Goal: Information Seeking & Learning: Learn about a topic

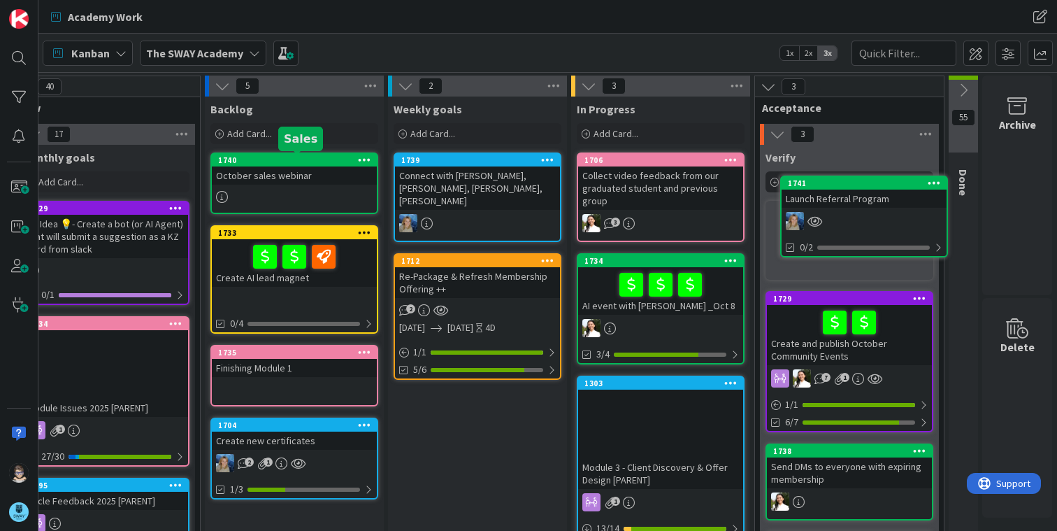
scroll to position [0, 43]
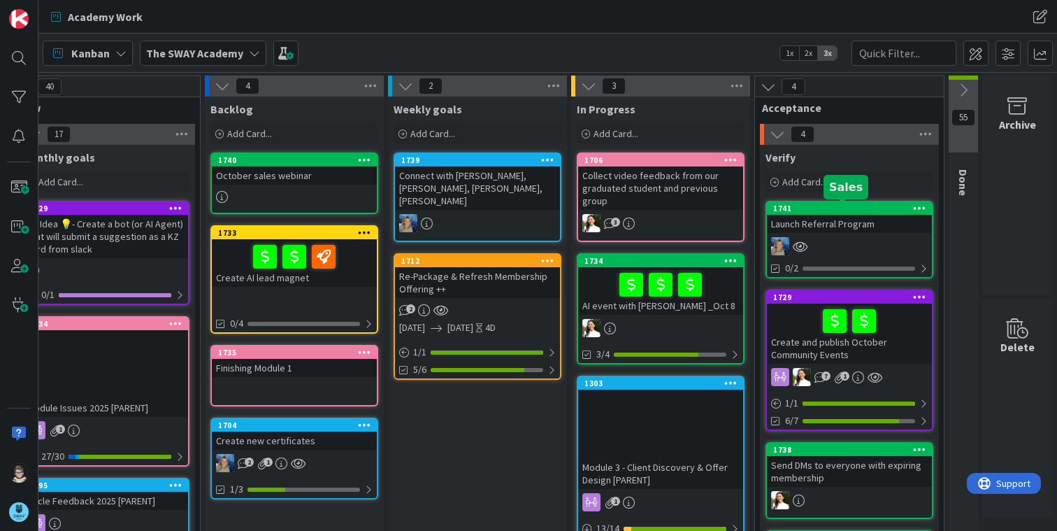
click at [829, 211] on div "1741" at bounding box center [852, 209] width 159 height 10
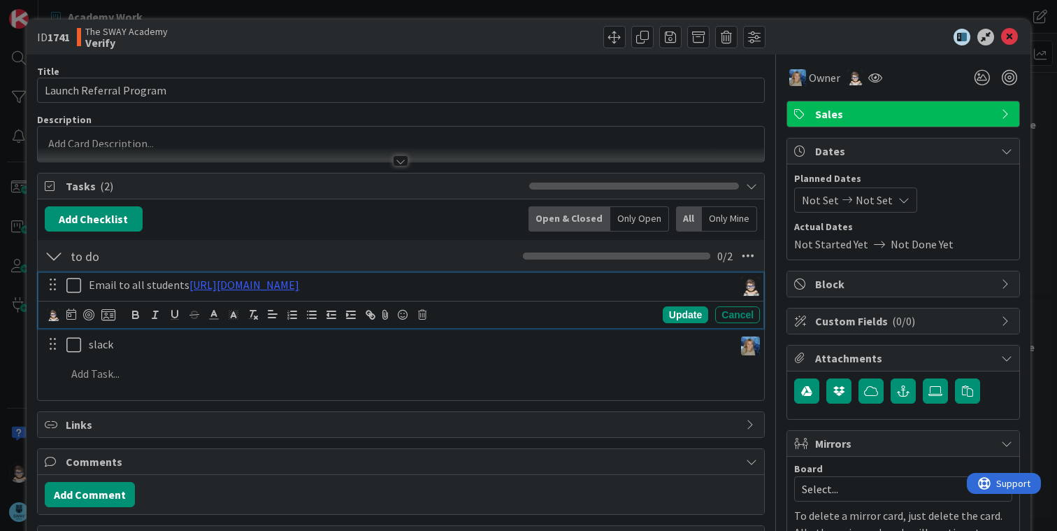
click at [71, 285] on icon at bounding box center [73, 285] width 15 height 17
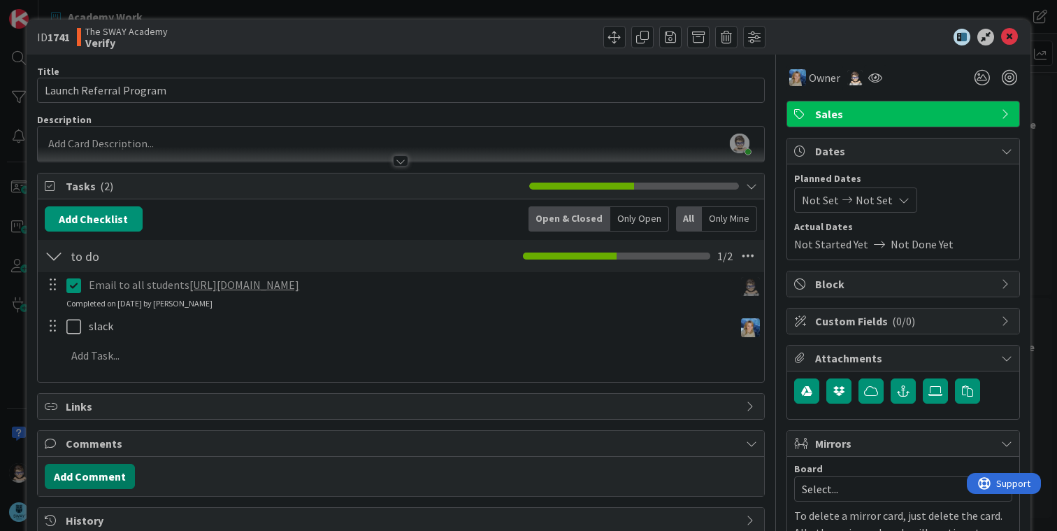
click at [105, 475] on button "Add Comment" at bounding box center [90, 476] width 90 height 25
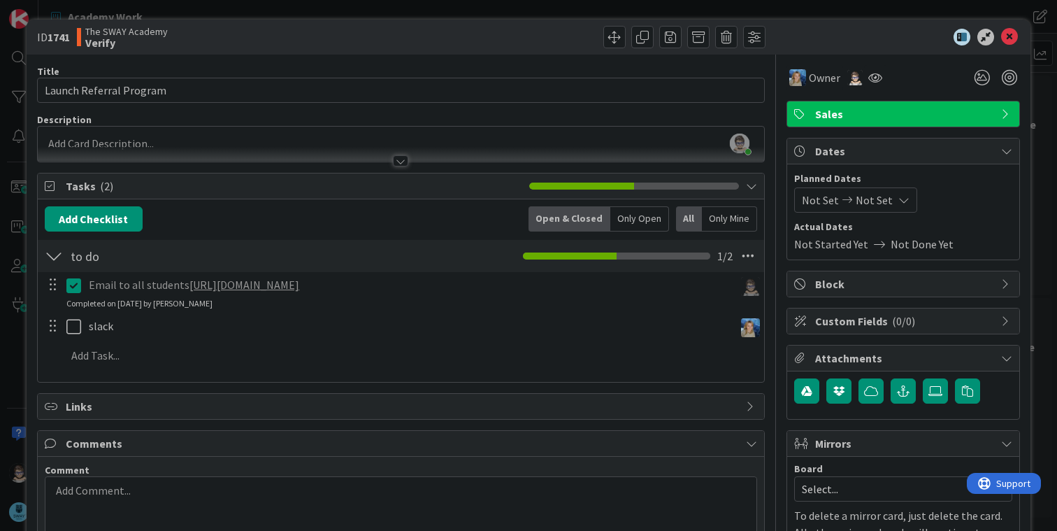
click at [165, 497] on p at bounding box center [401, 491] width 700 height 16
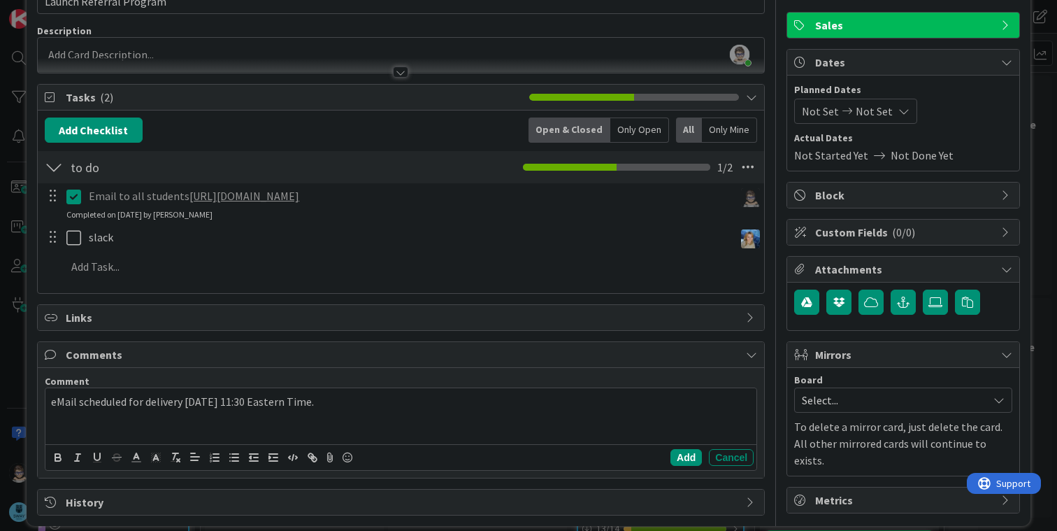
scroll to position [104, 0]
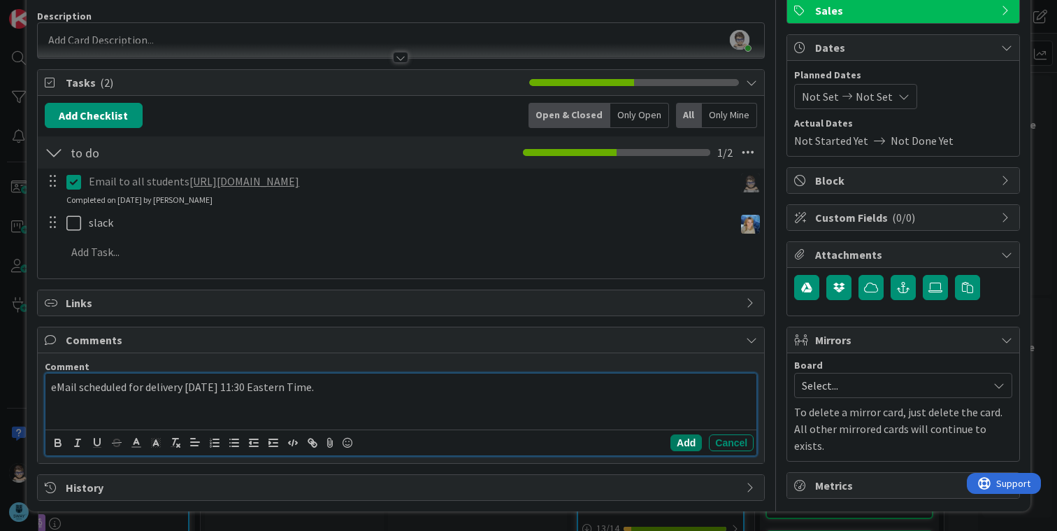
click at [681, 438] on button "Add" at bounding box center [686, 442] width 31 height 17
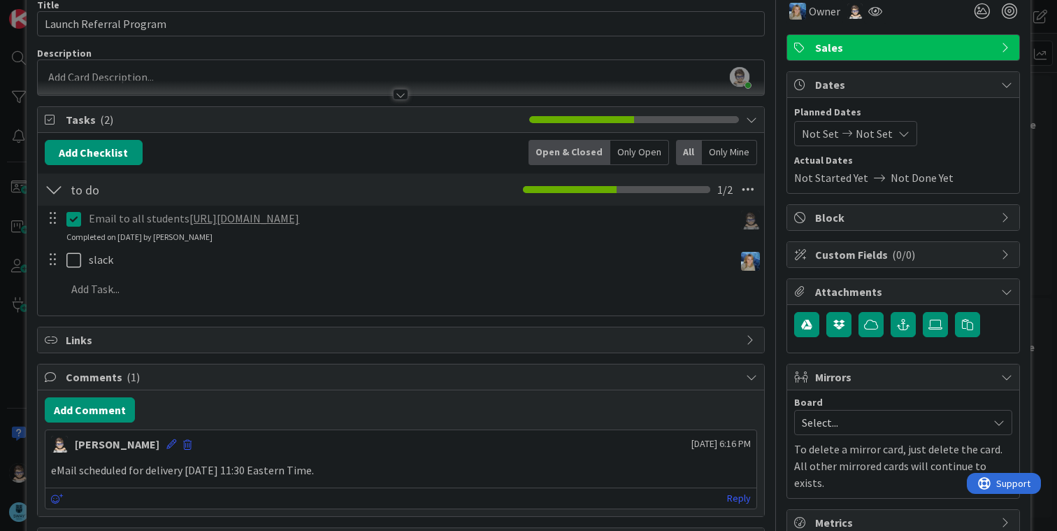
scroll to position [0, 0]
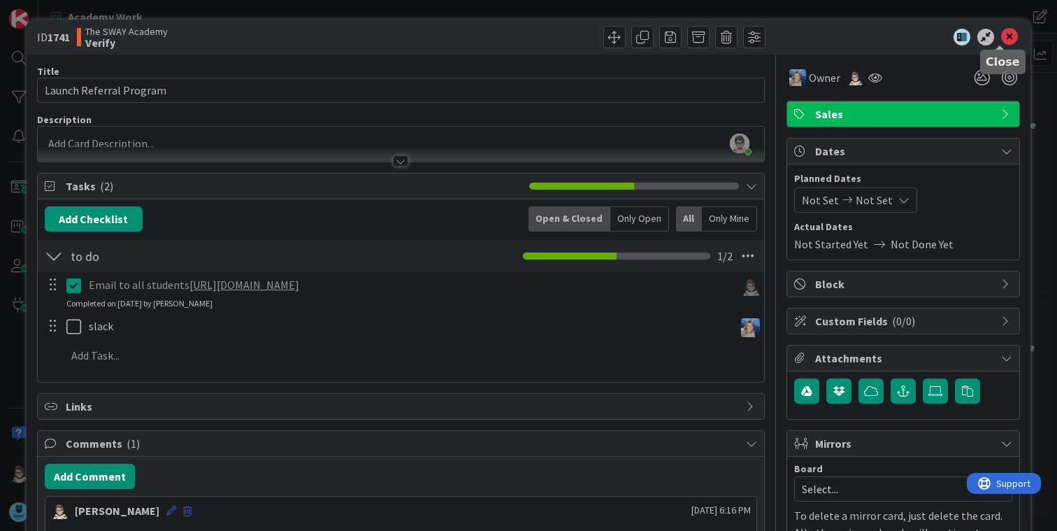
click at [1004, 41] on icon at bounding box center [1009, 37] width 17 height 17
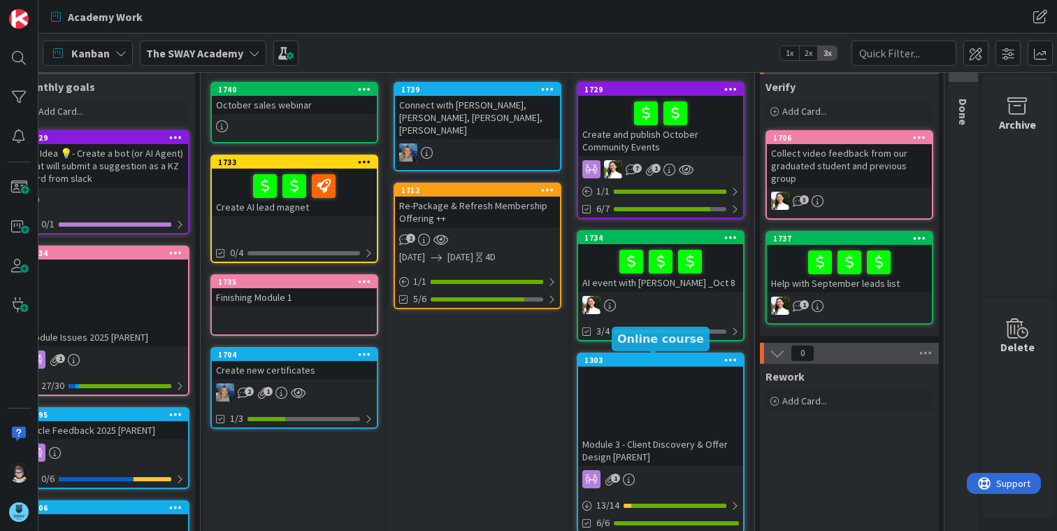
scroll to position [70, 43]
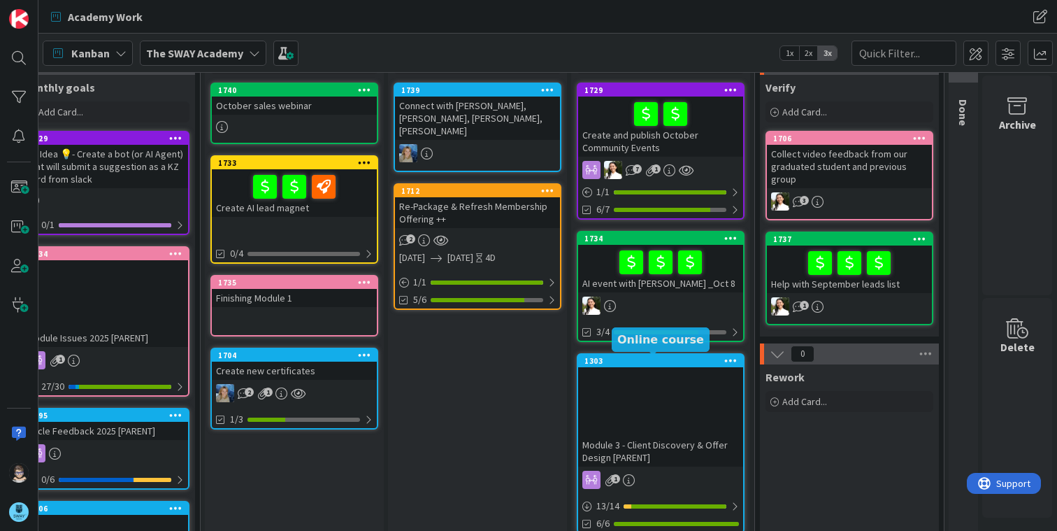
click at [671, 363] on div "1303" at bounding box center [664, 361] width 159 height 10
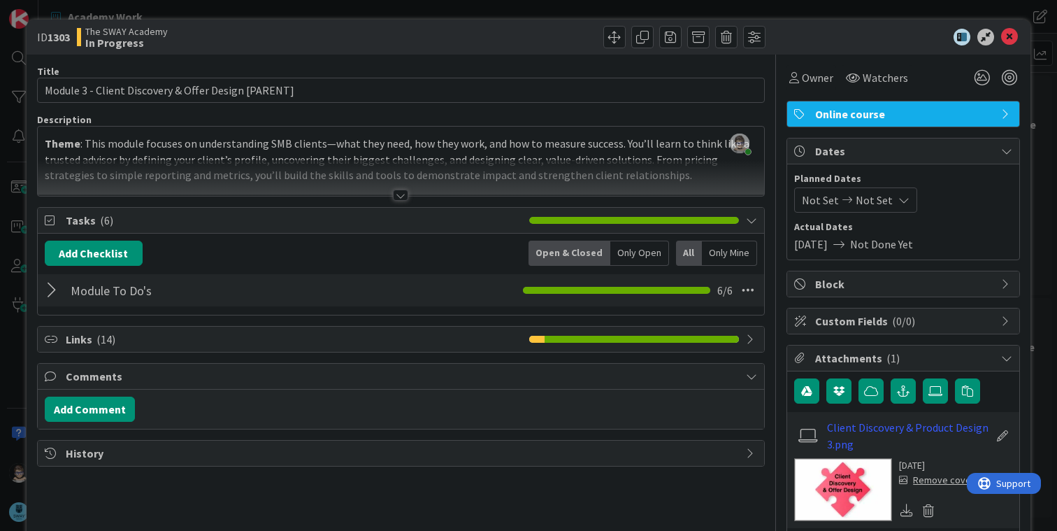
click at [746, 378] on icon at bounding box center [751, 376] width 11 height 11
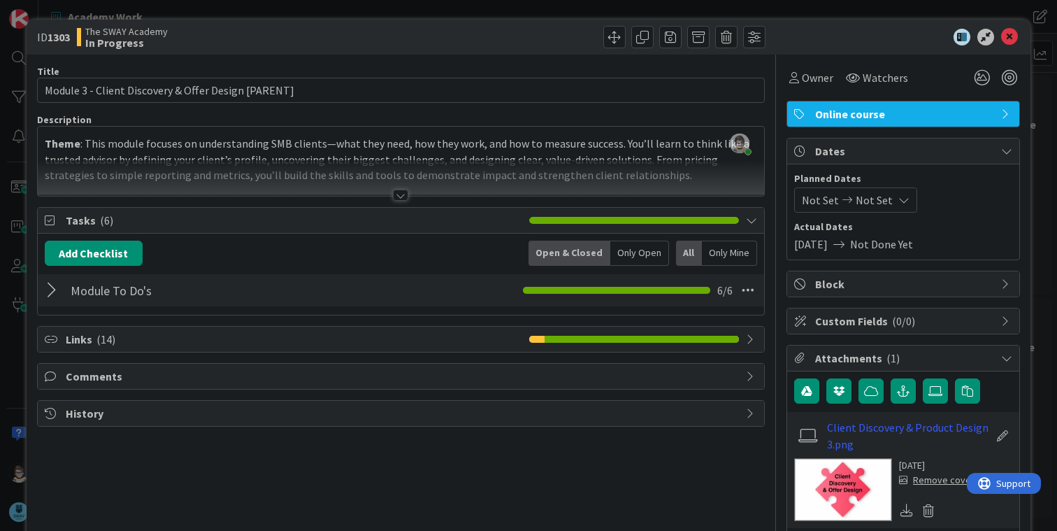
click at [394, 191] on div at bounding box center [400, 195] width 15 height 11
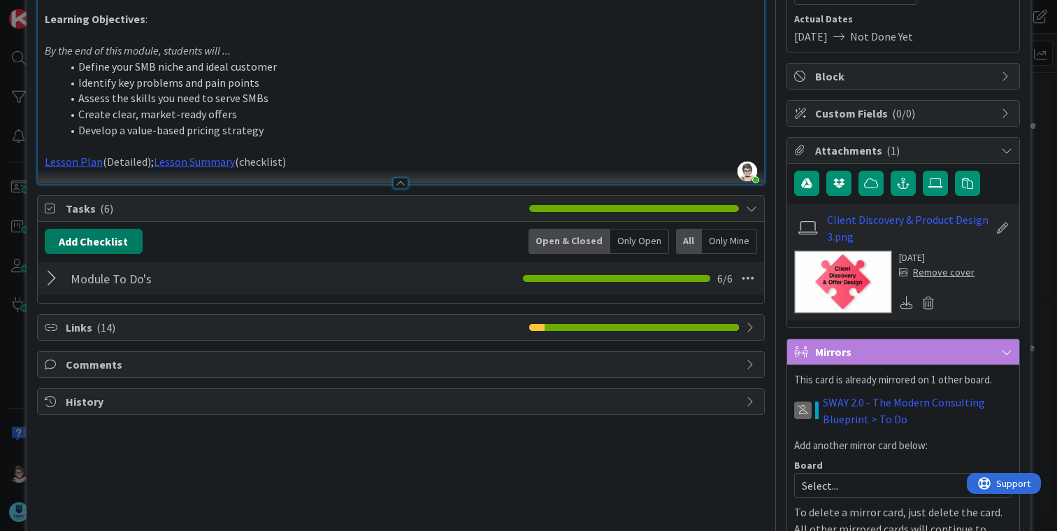
scroll to position [209, 0]
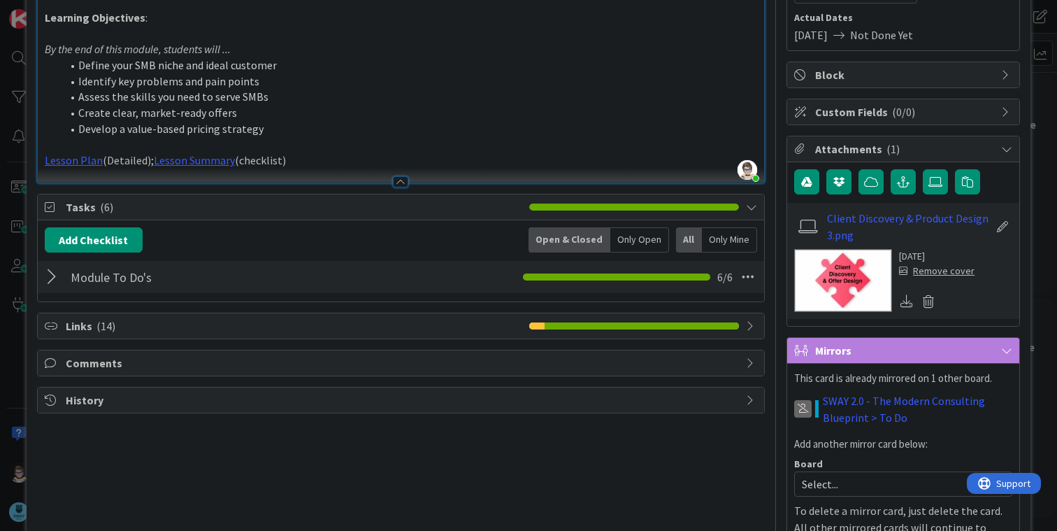
click at [50, 271] on div at bounding box center [54, 276] width 18 height 25
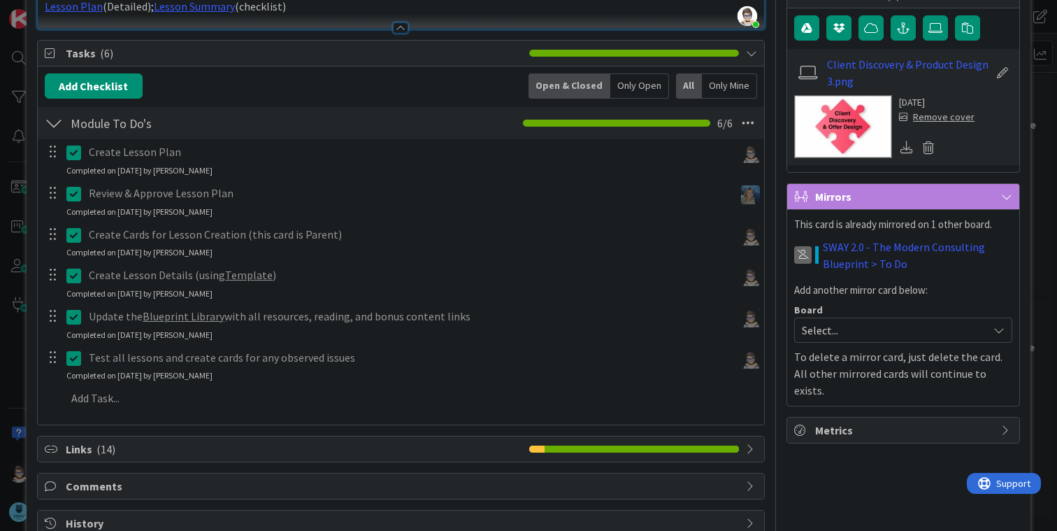
scroll to position [399, 0]
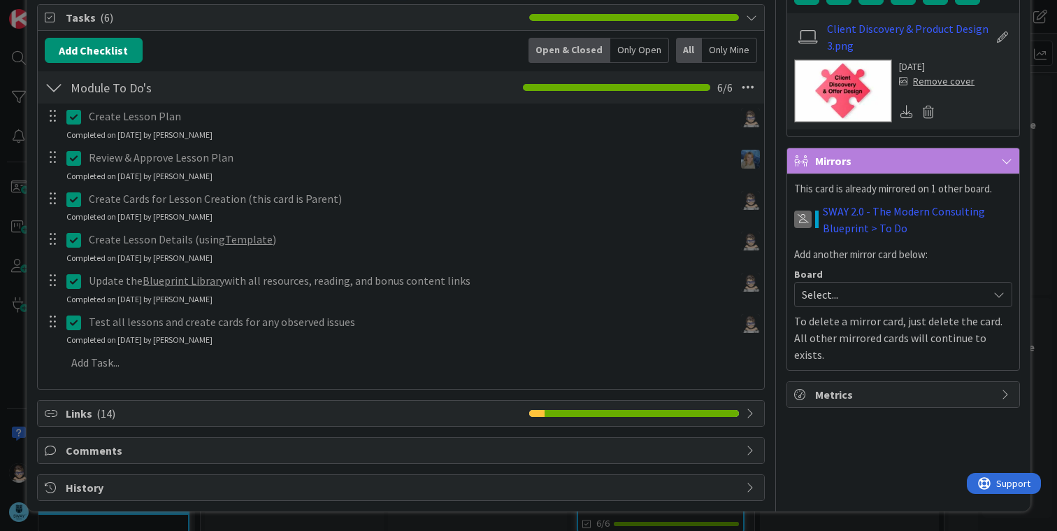
click at [627, 415] on div at bounding box center [642, 413] width 195 height 7
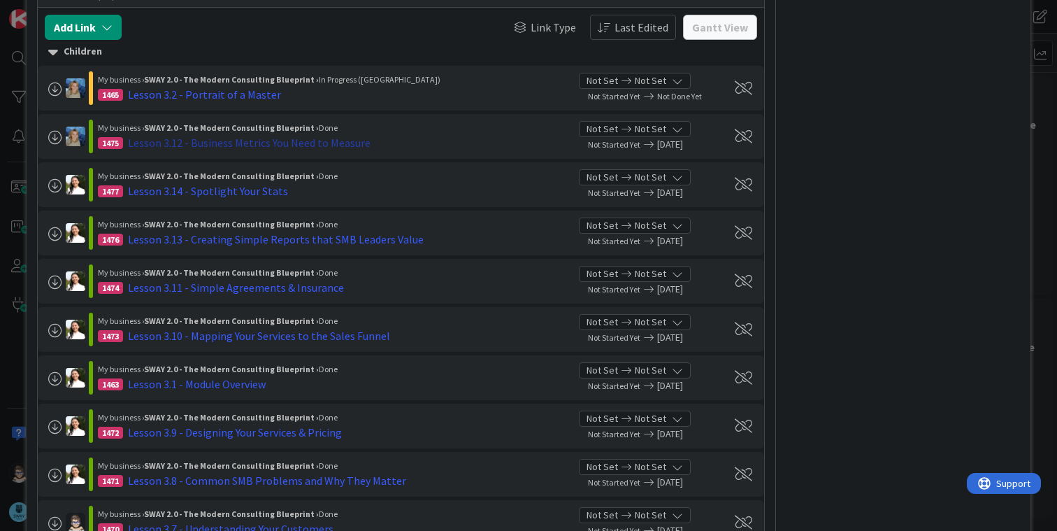
scroll to position [818, 0]
click at [198, 97] on div "Lesson 3.2 - Portrait of a Master" at bounding box center [204, 93] width 153 height 17
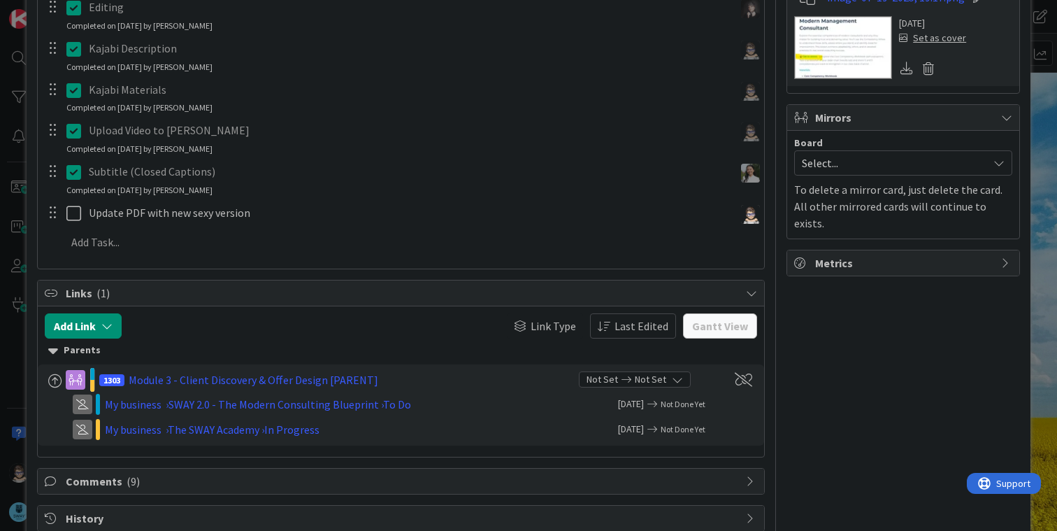
scroll to position [466, 0]
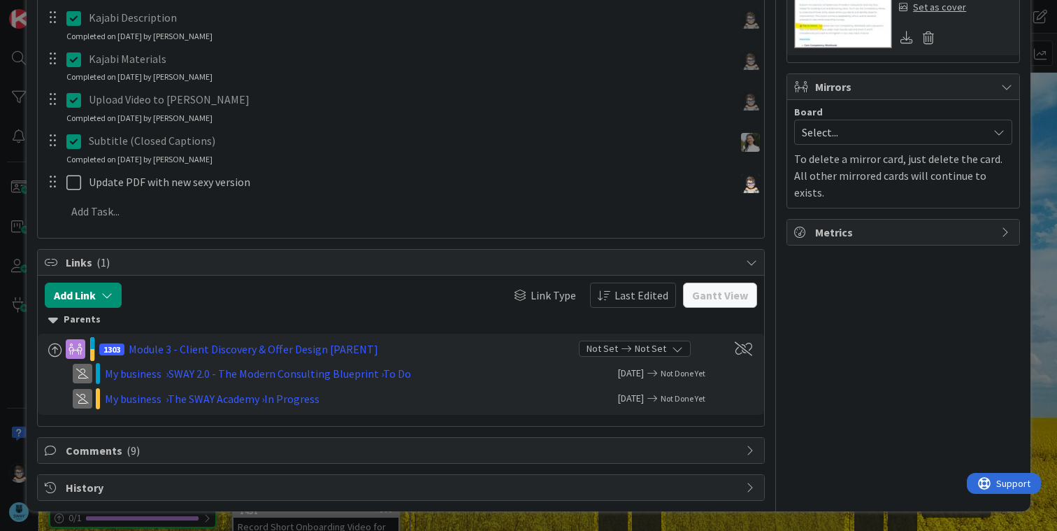
click at [112, 451] on span "Comments ( 9 )" at bounding box center [402, 450] width 673 height 17
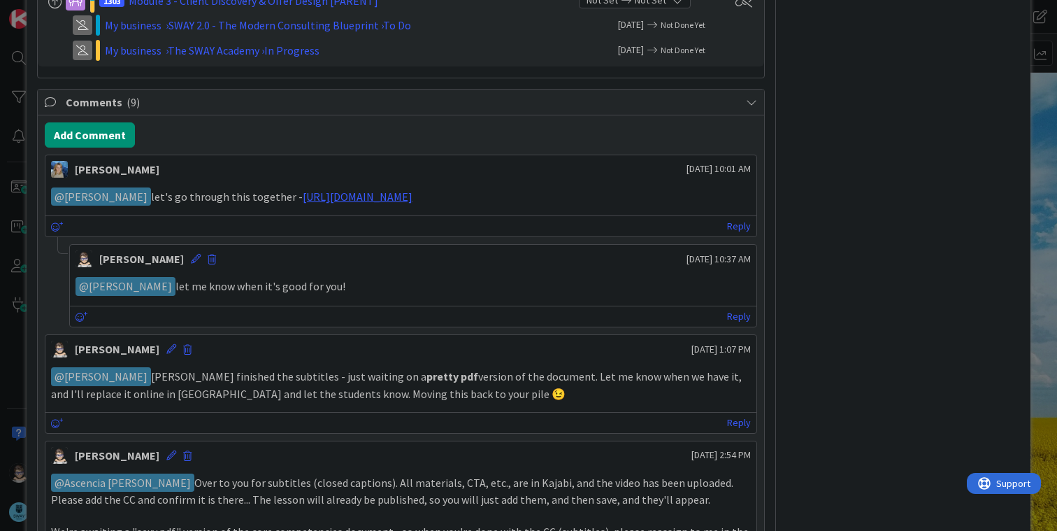
scroll to position [815, 0]
